Goal: Contribute content: Add original content to the website for others to see

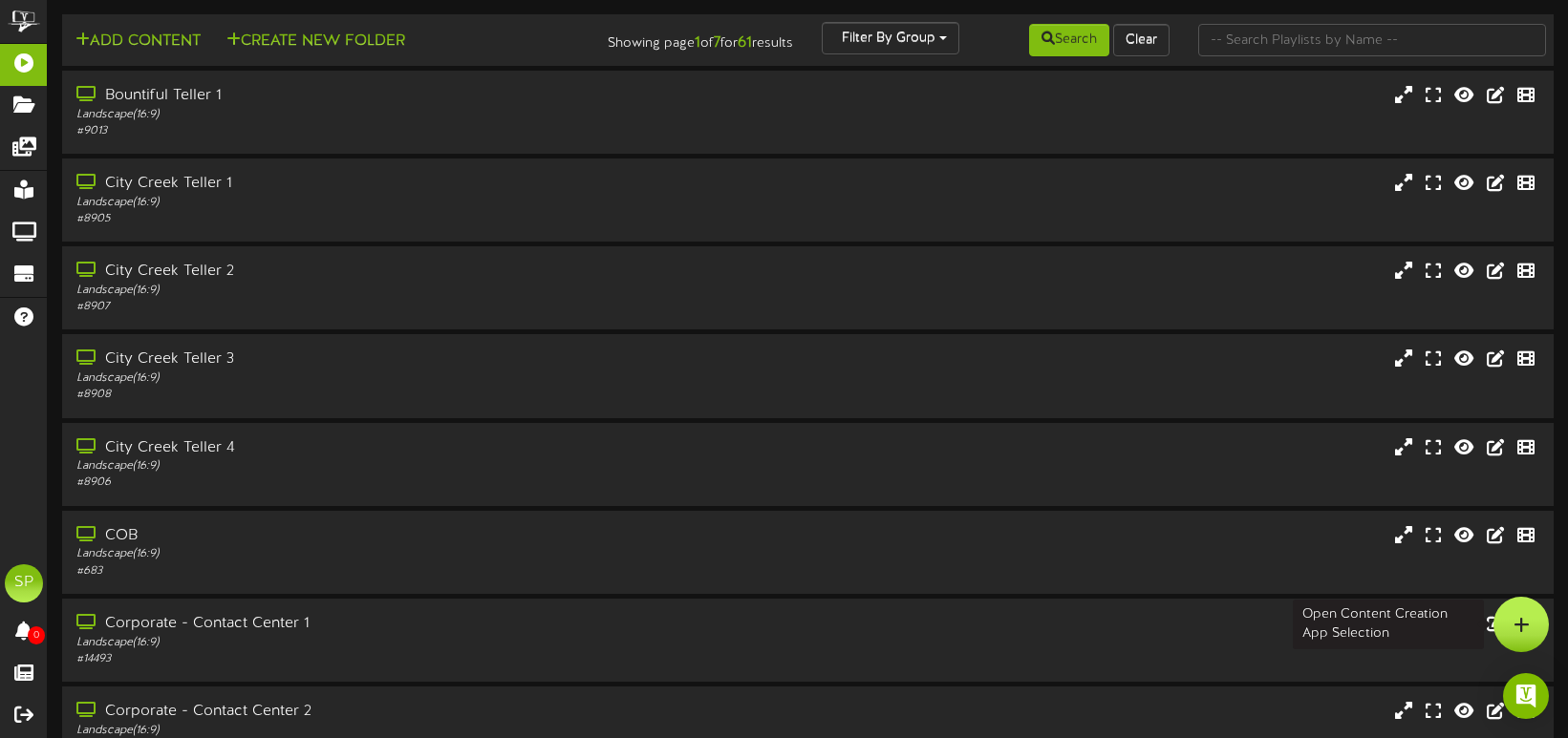
click at [1511, 624] on div at bounding box center [1520, 624] width 55 height 55
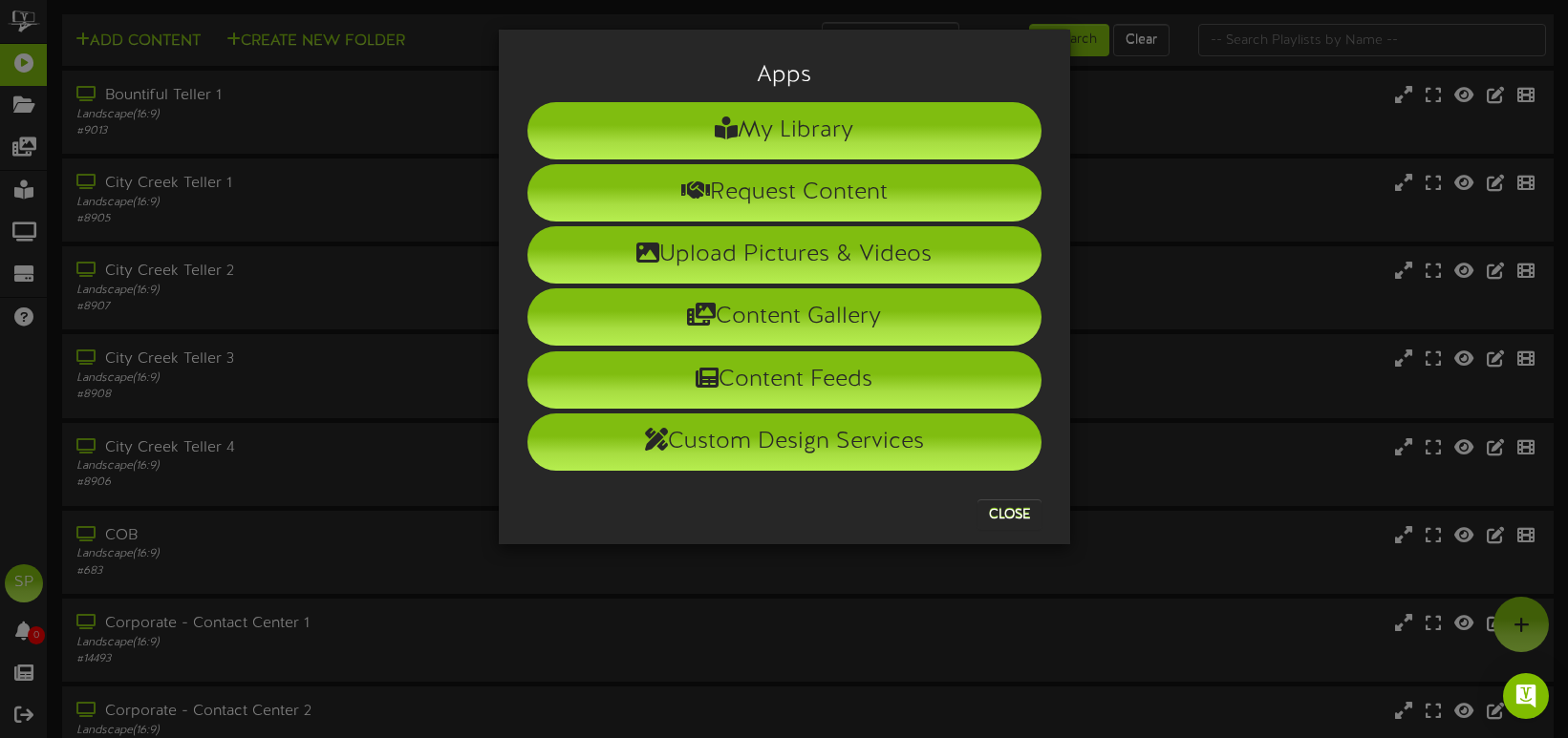
click at [770, 251] on li "Upload Pictures & Videos" at bounding box center [784, 255] width 514 height 57
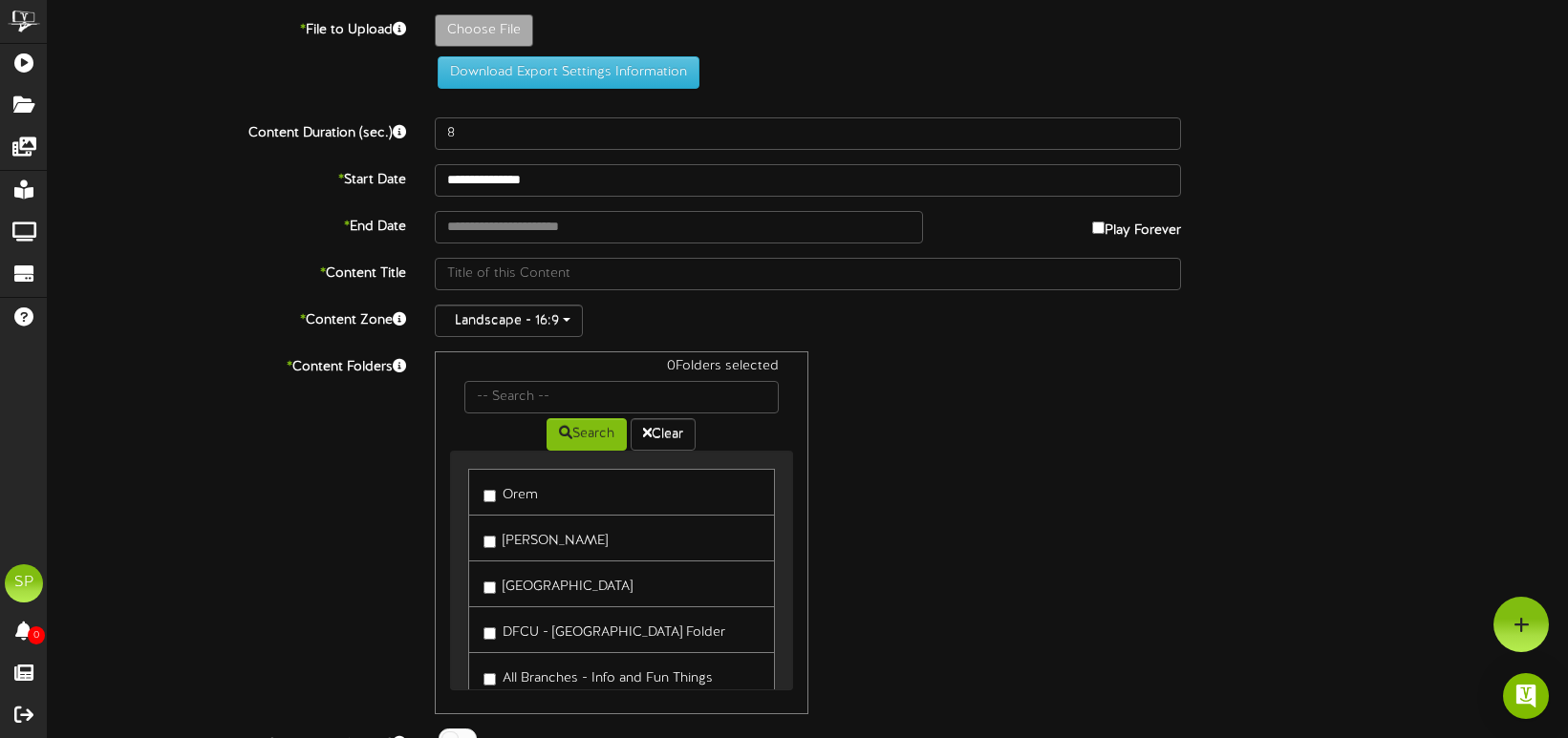
type input "**********"
type input "HolidayClosuresforScreens_2025_LaborDay_1920x1080"
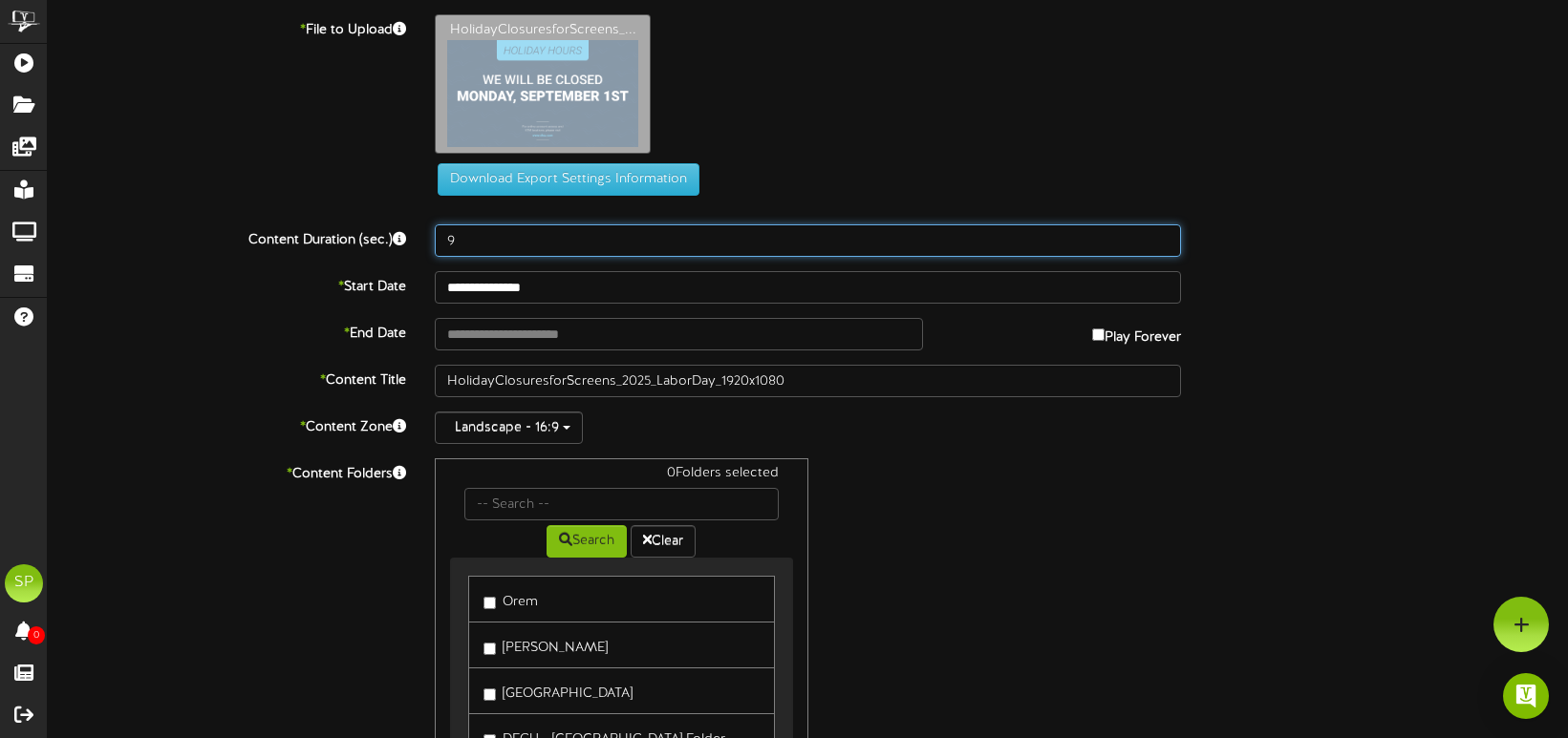
click at [1163, 235] on input "9" at bounding box center [807, 241] width 746 height 33
type input "10"
click at [1163, 235] on input "10" at bounding box center [807, 241] width 746 height 33
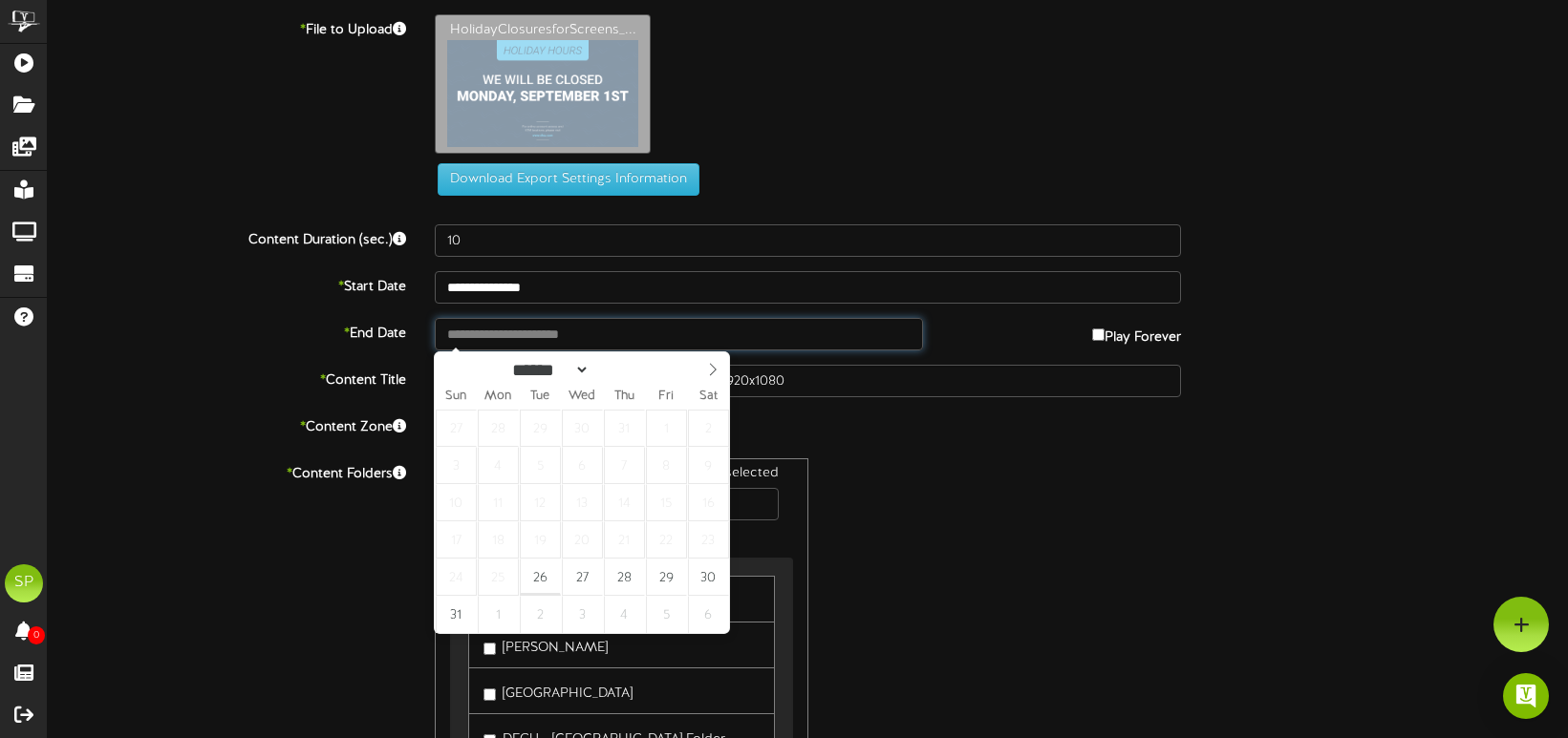
click at [526, 334] on input "text" at bounding box center [677, 335] width 487 height 33
type input "**********"
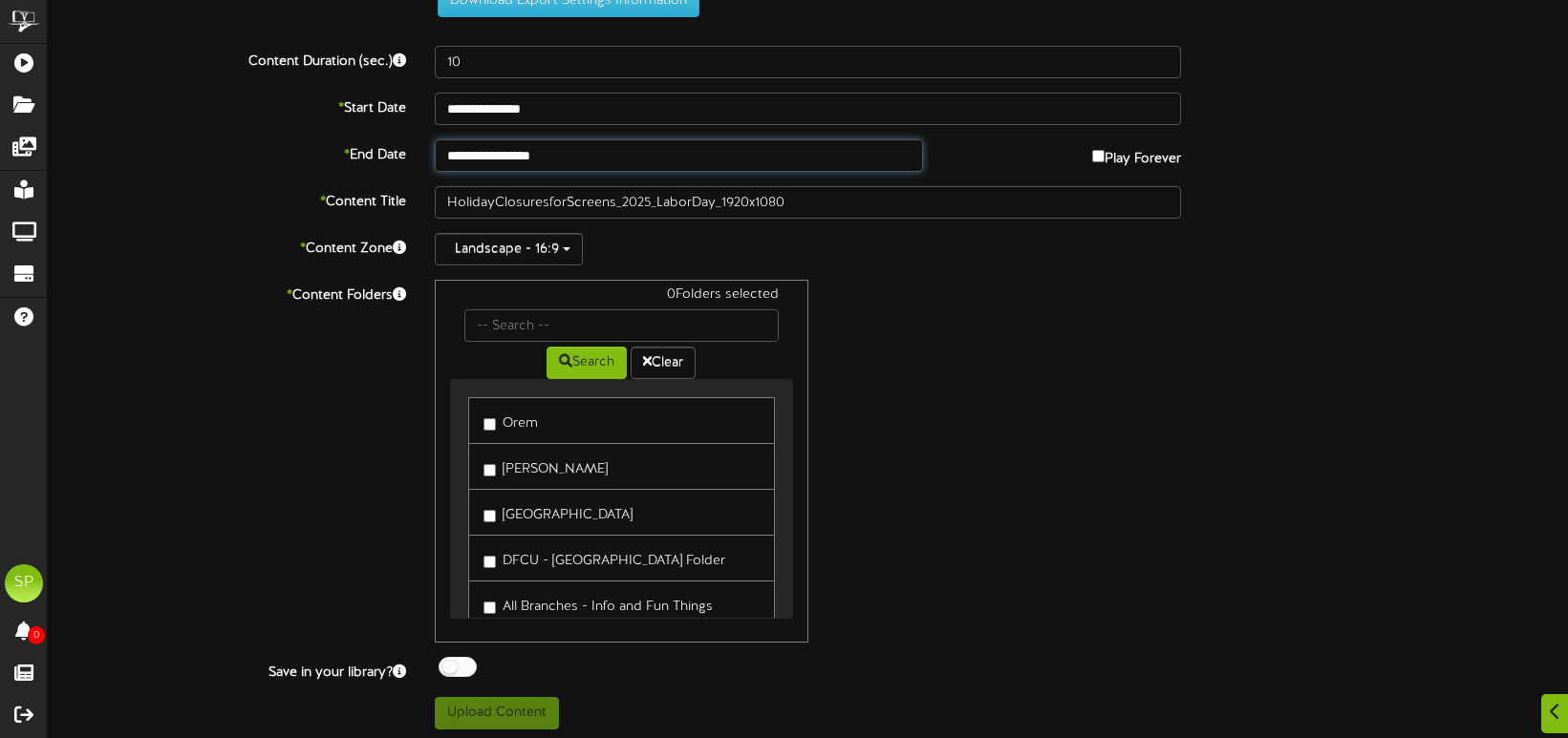
scroll to position [179, 0]
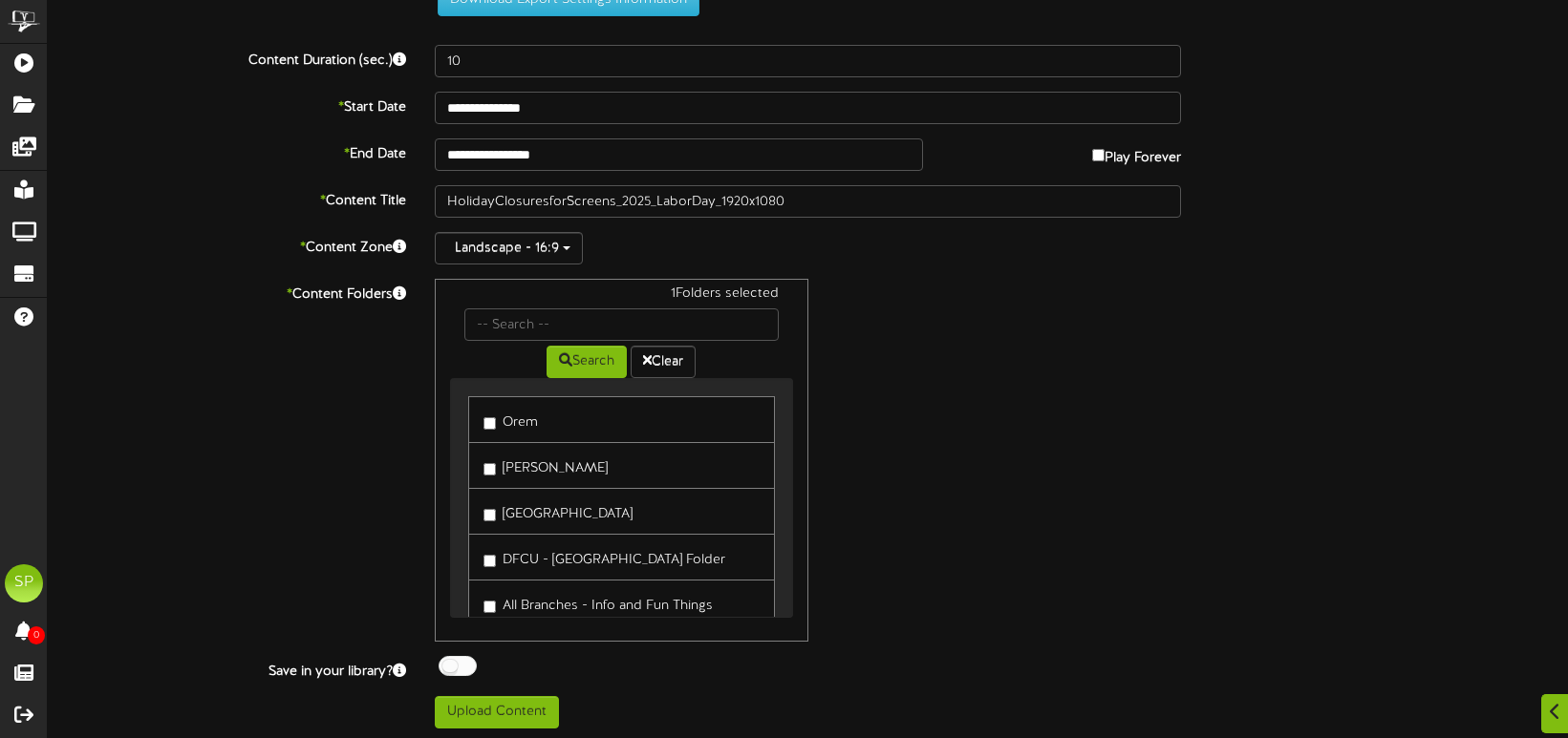
click at [454, 661] on div at bounding box center [457, 666] width 39 height 20
click at [504, 707] on button "Upload Content" at bounding box center [496, 713] width 124 height 33
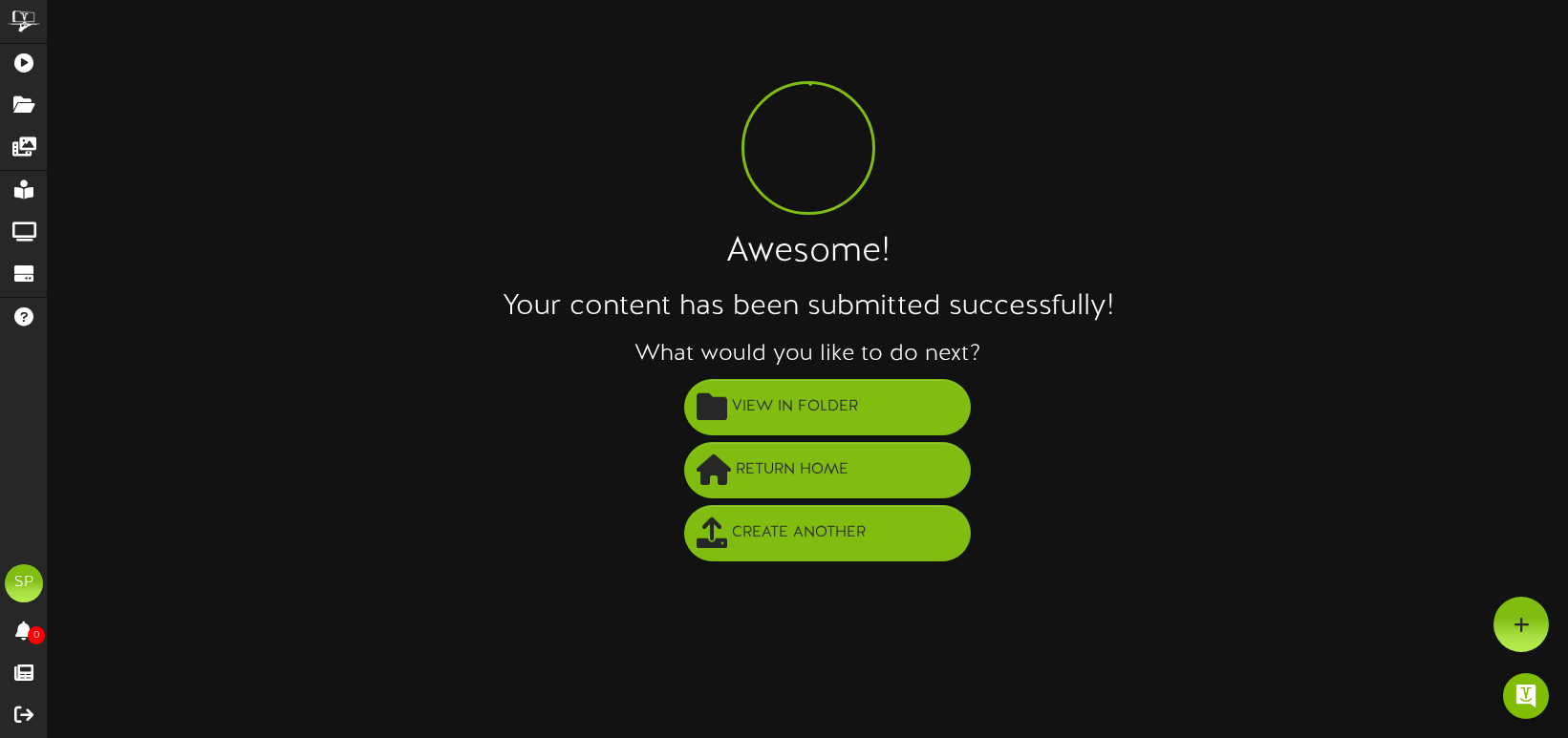
scroll to position [0, 0]
